Goal: Task Accomplishment & Management: Use online tool/utility

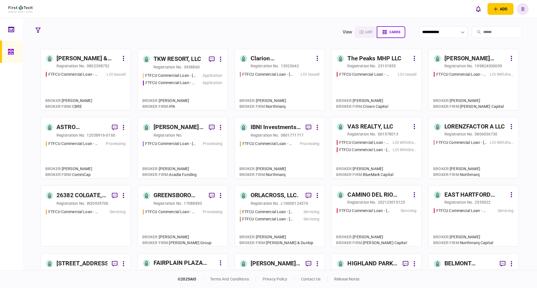
click at [12, 27] on icon at bounding box center [11, 29] width 6 height 5
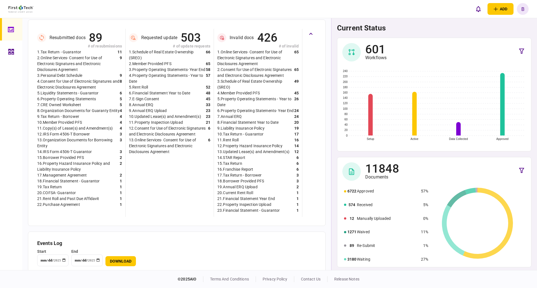
scroll to position [173, 0]
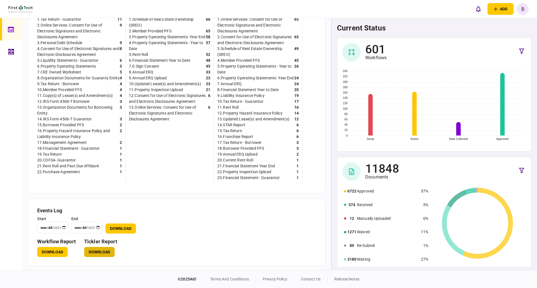
click at [98, 251] on button "Download" at bounding box center [99, 252] width 30 height 10
click at [7, 54] on link at bounding box center [11, 52] width 22 height 22
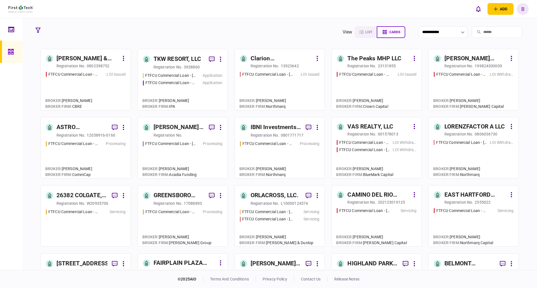
click at [489, 35] on input "search" at bounding box center [497, 32] width 50 height 12
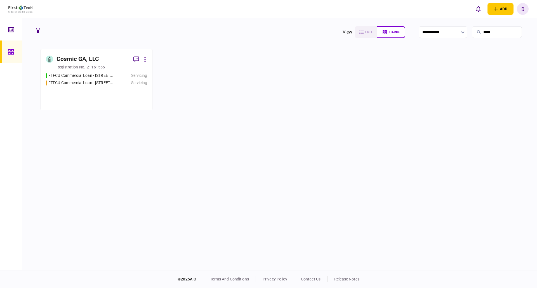
type input "*****"
click at [71, 60] on div "Cosmic GA, LLC" at bounding box center [77, 59] width 43 height 9
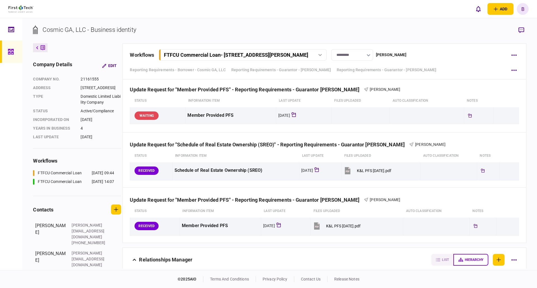
scroll to position [1398, 0]
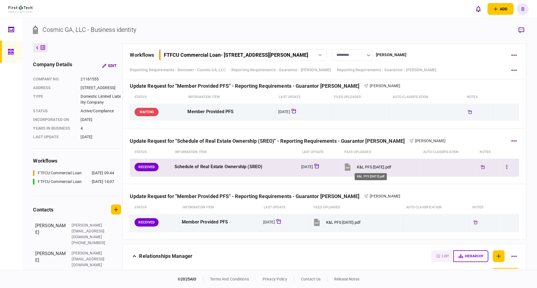
click at [365, 167] on div "K&L PFS [DATE].pdf" at bounding box center [374, 167] width 34 height 4
click at [506, 166] on icon "button" at bounding box center [506, 166] width 1 height 5
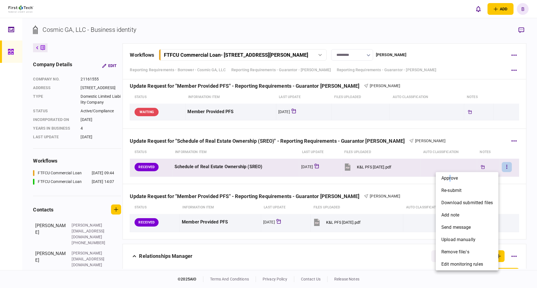
click at [450, 178] on span "approve" at bounding box center [449, 178] width 16 height 7
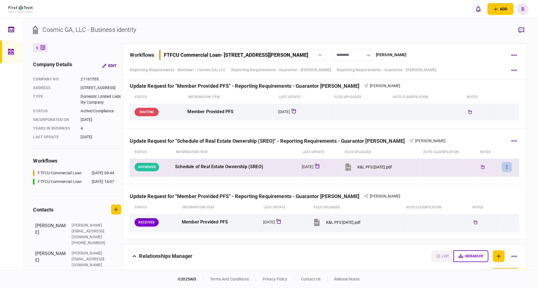
click at [506, 166] on icon "button" at bounding box center [506, 166] width 1 height 5
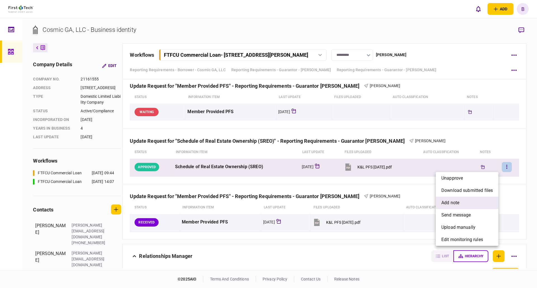
click at [452, 200] on span "add note" at bounding box center [450, 203] width 18 height 7
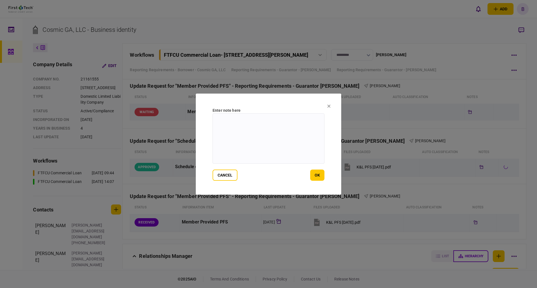
click at [243, 124] on textarea at bounding box center [269, 139] width 112 height 50
type textarea "**********"
click at [319, 176] on button "ok" at bounding box center [317, 175] width 14 height 11
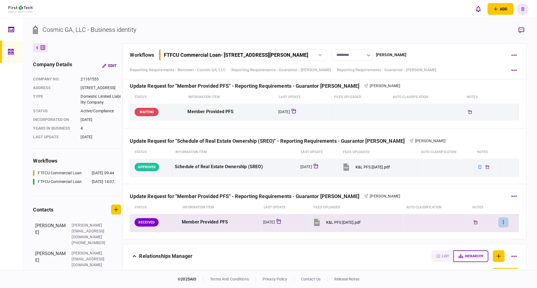
click at [503, 221] on icon "button" at bounding box center [503, 222] width 1 height 4
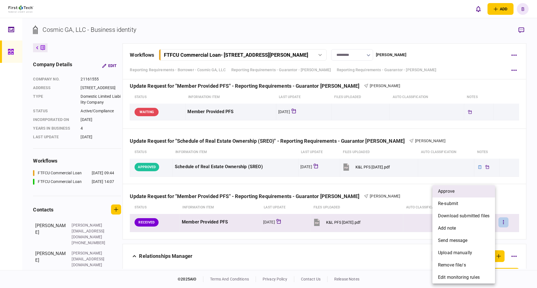
click at [446, 193] on span "approve" at bounding box center [446, 191] width 16 height 7
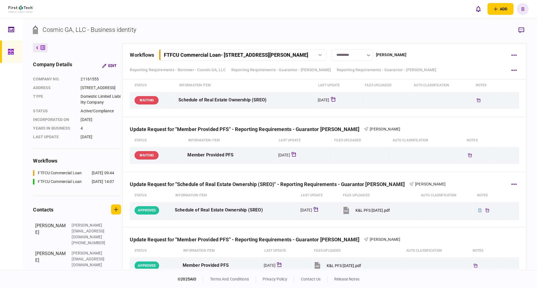
scroll to position [1342, 0]
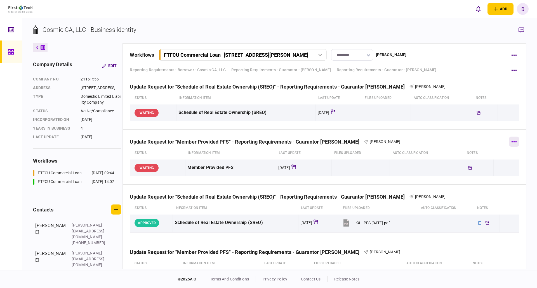
click at [511, 141] on icon "button" at bounding box center [513, 141] width 5 height 1
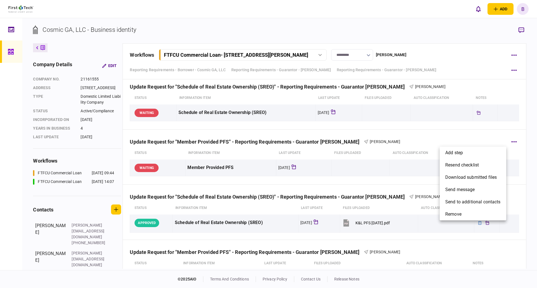
click at [511, 141] on div at bounding box center [268, 144] width 537 height 288
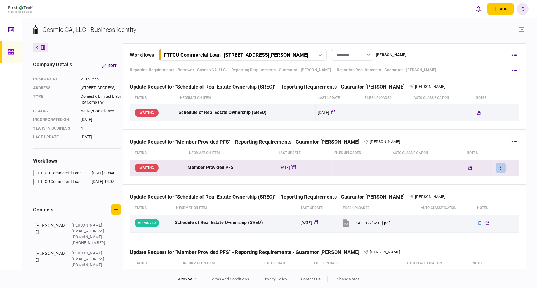
click at [500, 166] on icon "button" at bounding box center [500, 168] width 1 height 4
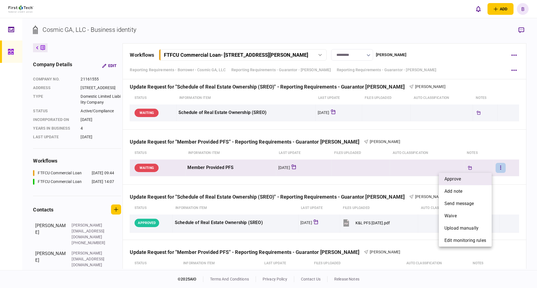
click at [454, 178] on span "approve" at bounding box center [452, 179] width 16 height 7
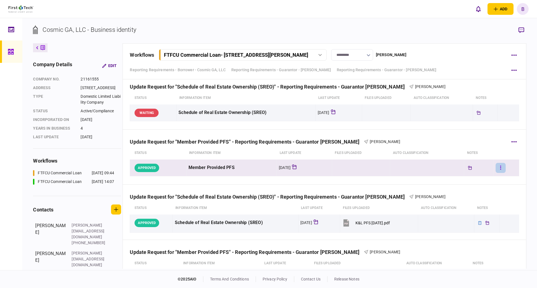
click at [498, 167] on button "button" at bounding box center [501, 168] width 10 height 10
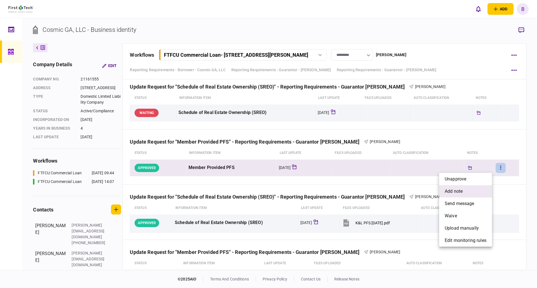
click at [451, 190] on span "add note" at bounding box center [454, 191] width 18 height 7
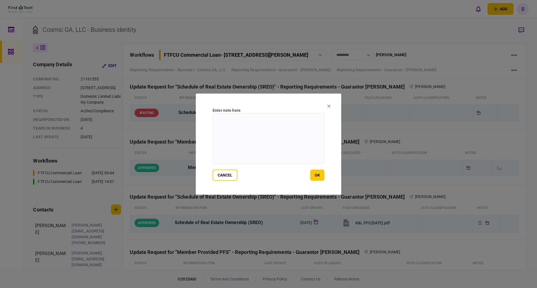
click at [273, 129] on textarea at bounding box center [269, 139] width 112 height 50
drag, startPoint x: 292, startPoint y: 121, endPoint x: 214, endPoint y: 123, distance: 78.3
click at [214, 123] on textarea "**********" at bounding box center [269, 139] width 112 height 50
type textarea "**********"
click at [318, 176] on button "ok" at bounding box center [317, 175] width 14 height 11
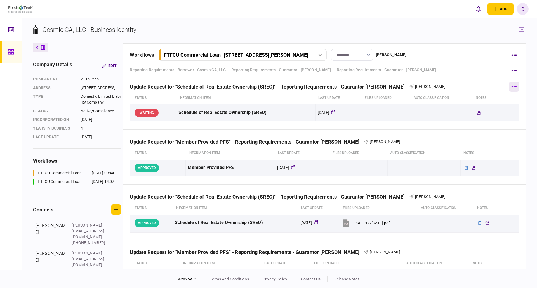
click at [511, 86] on icon "button" at bounding box center [513, 86] width 5 height 1
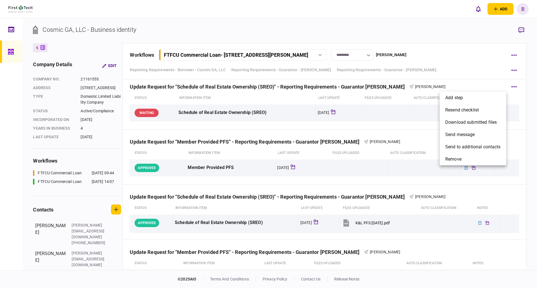
click at [476, 86] on div at bounding box center [268, 144] width 537 height 288
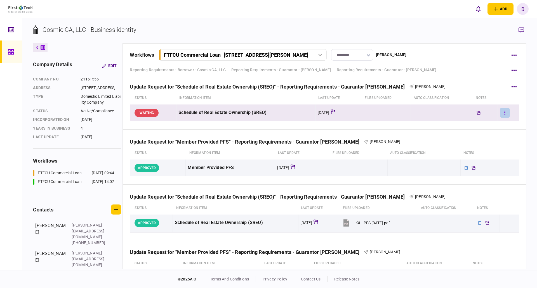
click at [502, 113] on button "button" at bounding box center [505, 113] width 10 height 10
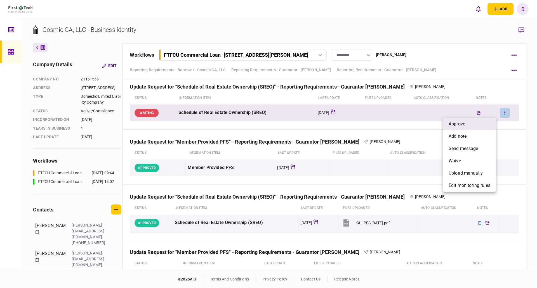
click at [457, 122] on span "approve" at bounding box center [457, 124] width 16 height 7
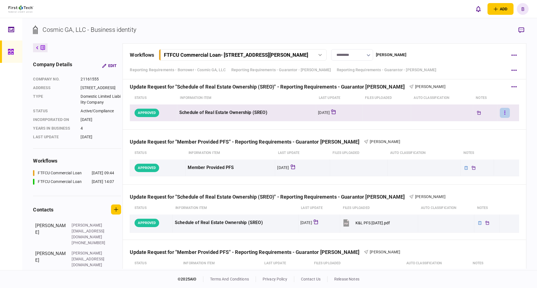
click at [504, 113] on button "button" at bounding box center [505, 113] width 10 height 10
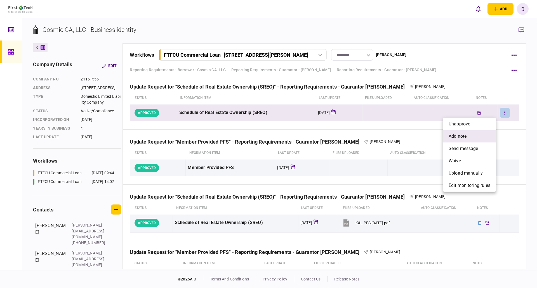
click at [461, 134] on span "add note" at bounding box center [458, 136] width 18 height 7
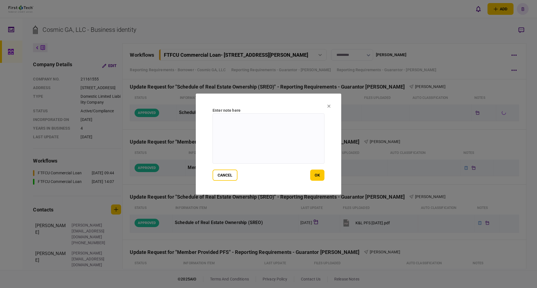
click at [244, 122] on textarea at bounding box center [269, 139] width 112 height 50
paste textarea "**********"
type textarea "**********"
drag, startPoint x: 318, startPoint y: 174, endPoint x: 310, endPoint y: 171, distance: 8.5
click at [318, 174] on button "ok" at bounding box center [317, 175] width 14 height 11
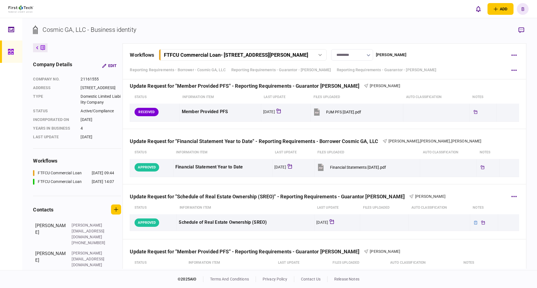
scroll to position [1230, 0]
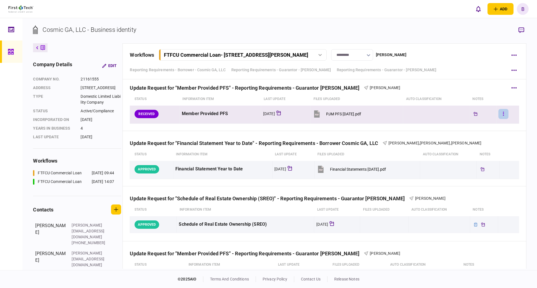
click at [502, 114] on button "button" at bounding box center [503, 114] width 10 height 10
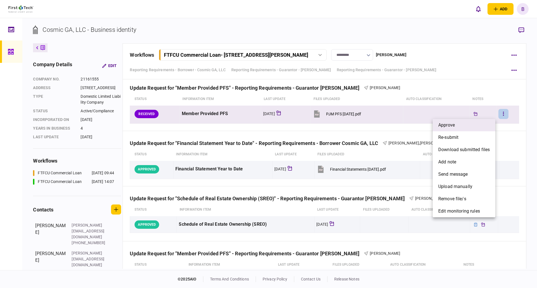
click at [445, 123] on span "approve" at bounding box center [446, 125] width 16 height 7
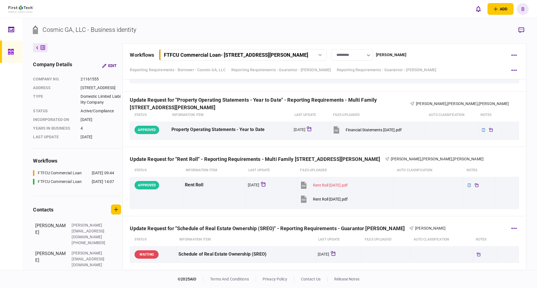
scroll to position [1063, 0]
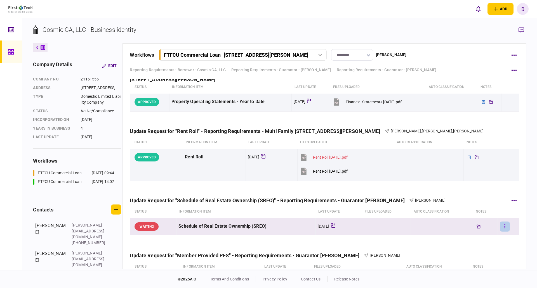
click at [502, 225] on button "button" at bounding box center [505, 227] width 10 height 10
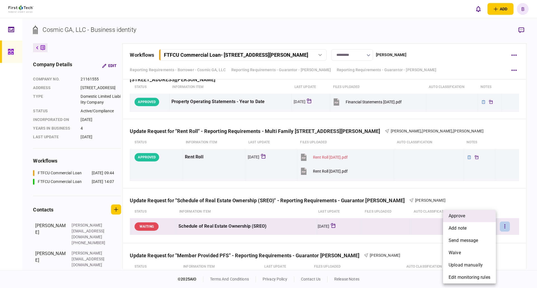
click at [460, 215] on span "approve" at bounding box center [457, 216] width 16 height 7
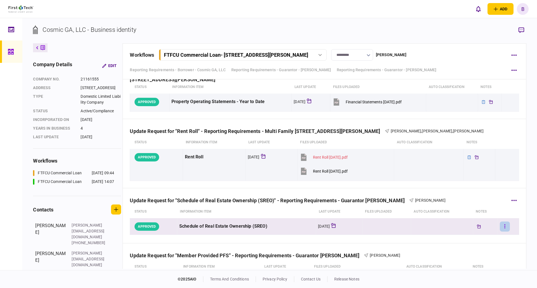
click at [502, 226] on button "button" at bounding box center [505, 227] width 10 height 10
click at [453, 227] on span "add note" at bounding box center [458, 228] width 18 height 7
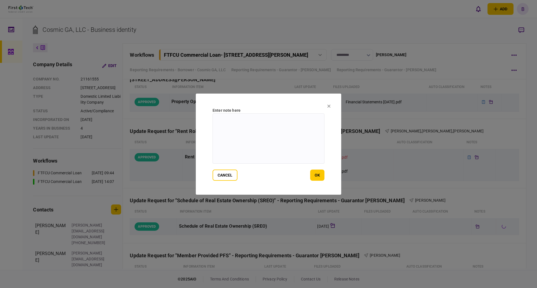
click at [264, 122] on textarea at bounding box center [269, 139] width 112 height 50
type textarea "**********"
click at [316, 174] on button "ok" at bounding box center [317, 175] width 14 height 11
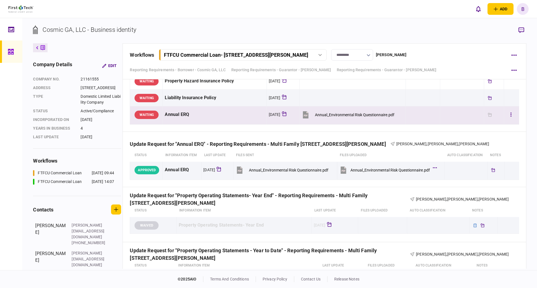
scroll to position [643, 0]
